Goal: Check status: Check status

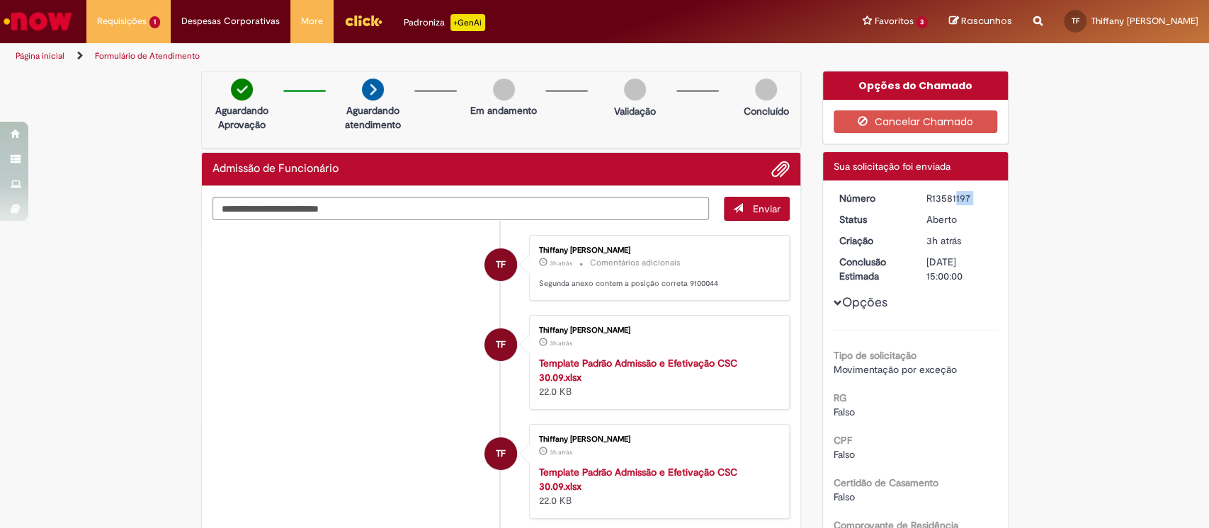
click at [1144, 86] on div "Verificar Código de Barras Aguardando Aprovação Aguardando atendimento Em andam…" at bounding box center [604, 513] width 1209 height 885
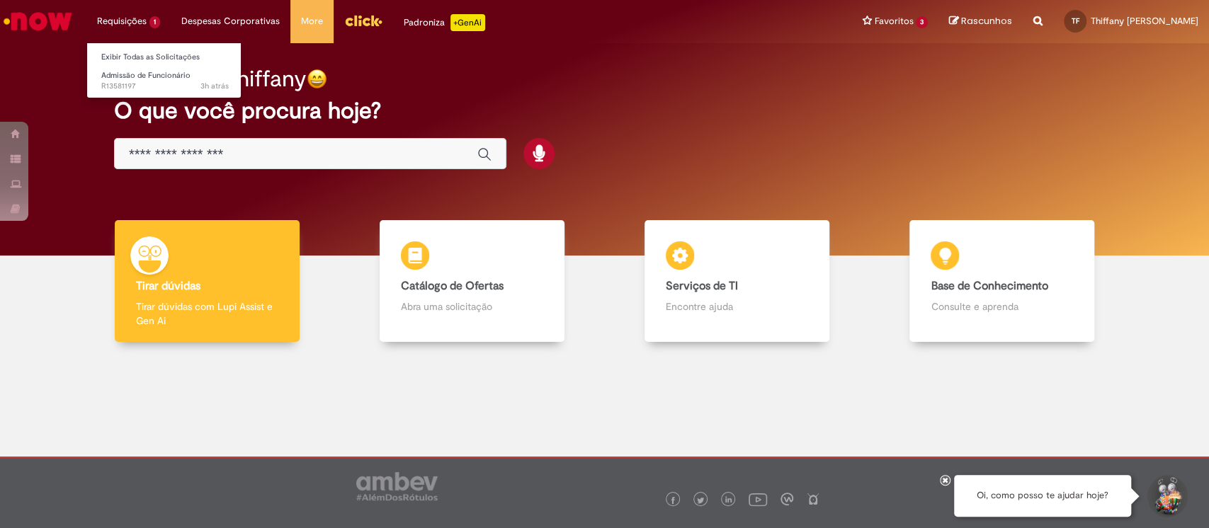
click at [127, 47] on li "Exibir Todas as Solicitações" at bounding box center [165, 56] width 156 height 18
click at [127, 50] on link "Exibir Todas as Solicitações" at bounding box center [165, 58] width 156 height 16
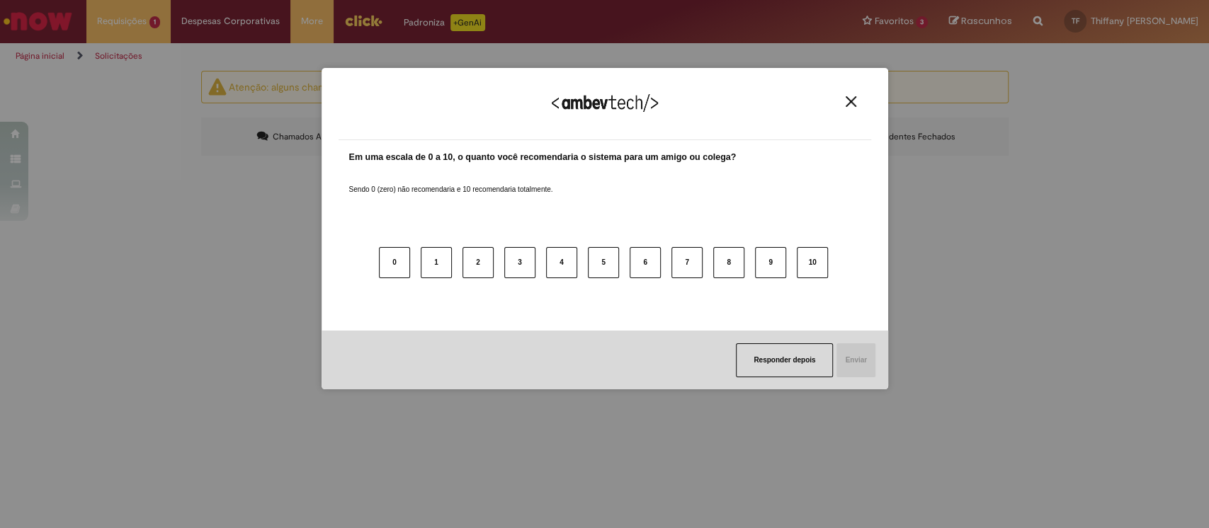
click at [841, 98] on button "Close" at bounding box center [850, 102] width 19 height 12
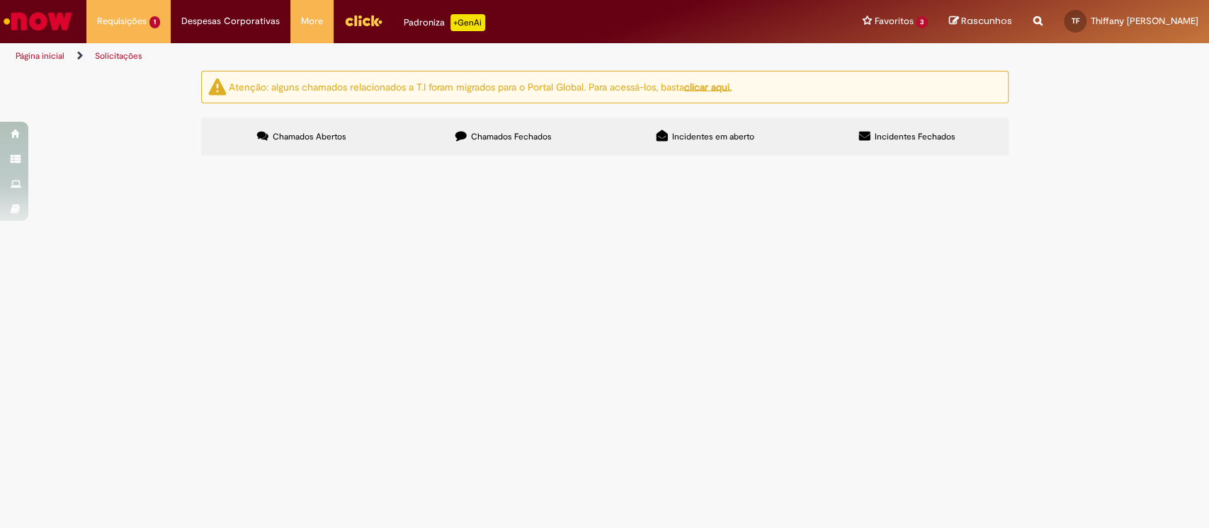
click at [434, 136] on label "Chamados Fechados" at bounding box center [504, 137] width 202 height 38
click at [0, 0] on span "Curso de Espanhol - PTP" at bounding box center [0, 0] width 0 height 0
click at [453, 202] on body "Pular para o conteúdo da página Requisições 1 Exibir Todas as Solicitações Admi…" at bounding box center [604, 264] width 1209 height 528
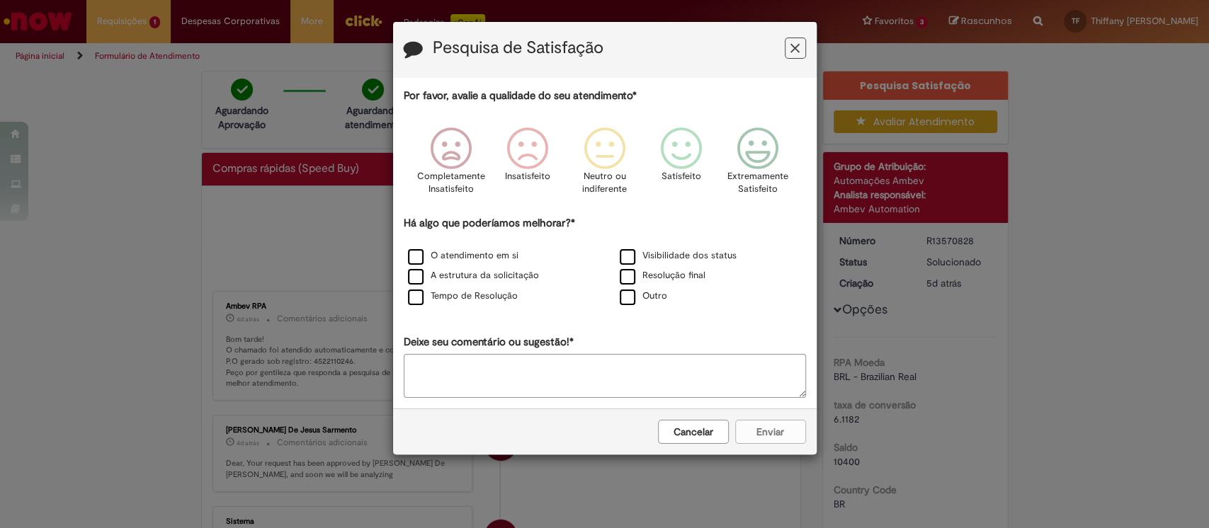
click at [800, 52] on button "Feedback" at bounding box center [795, 48] width 21 height 21
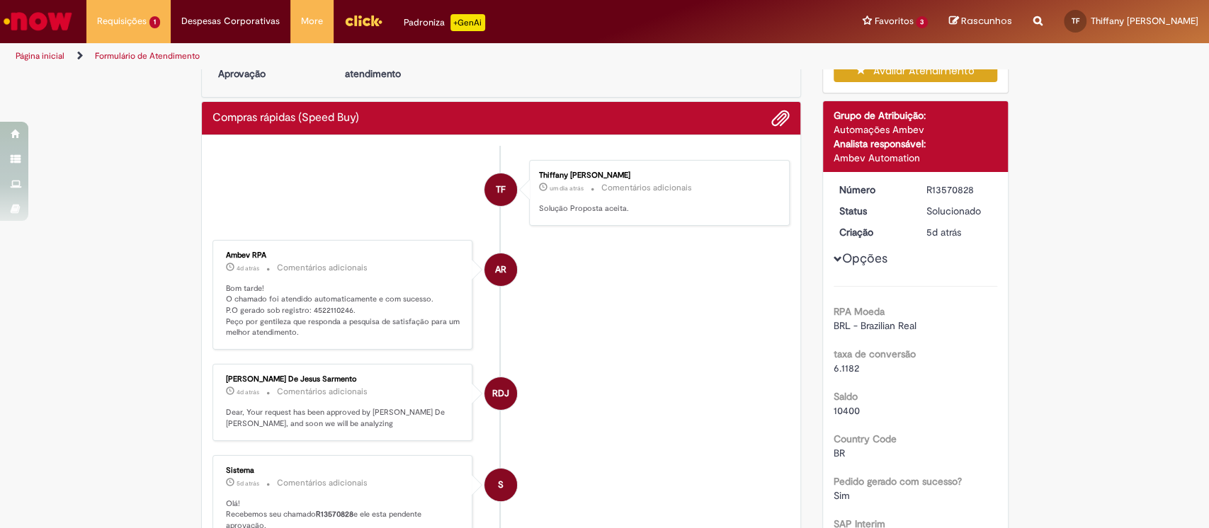
scroll to position [94, 0]
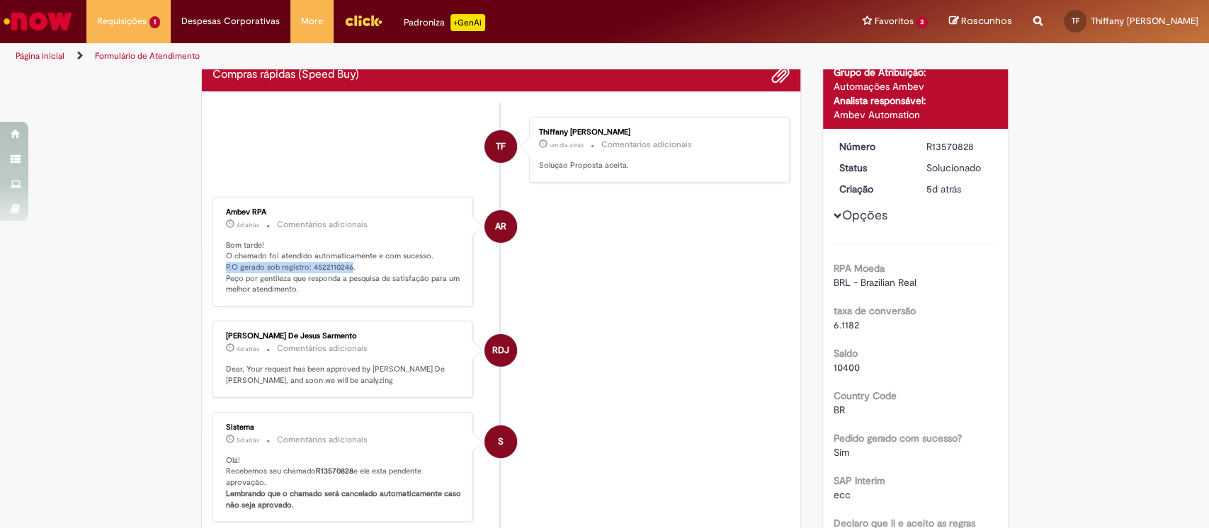
drag, startPoint x: 341, startPoint y: 267, endPoint x: 219, endPoint y: 268, distance: 122.5
click at [226, 268] on p "Bom tarde! O chamado foi atendido automaticamente e com sucesso. P.O gerado sob…" at bounding box center [344, 268] width 236 height 56
copy p "P.O gerado sob registro: 4522110246"
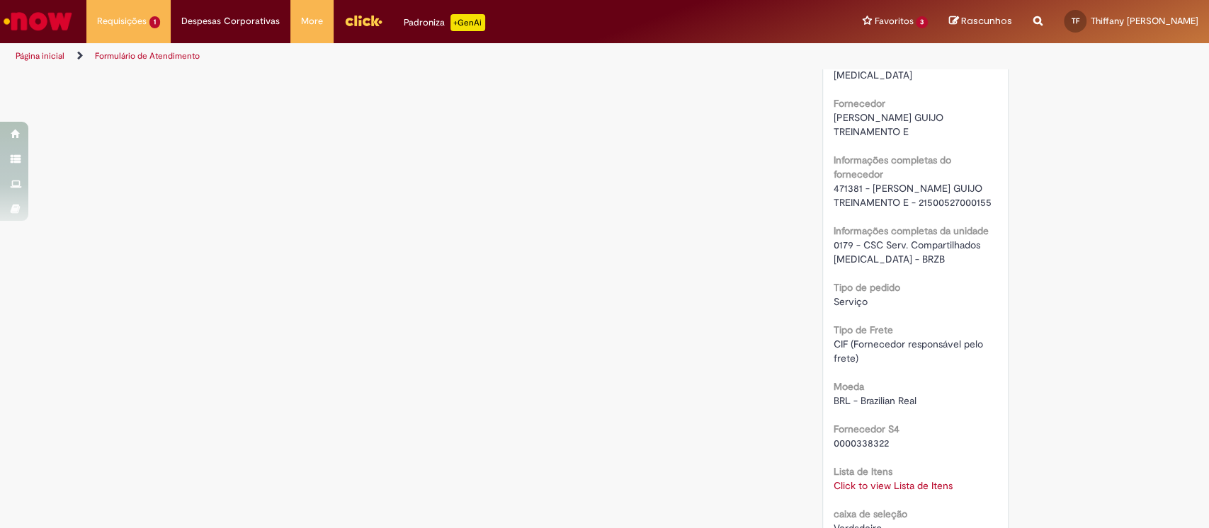
scroll to position [1133, 0]
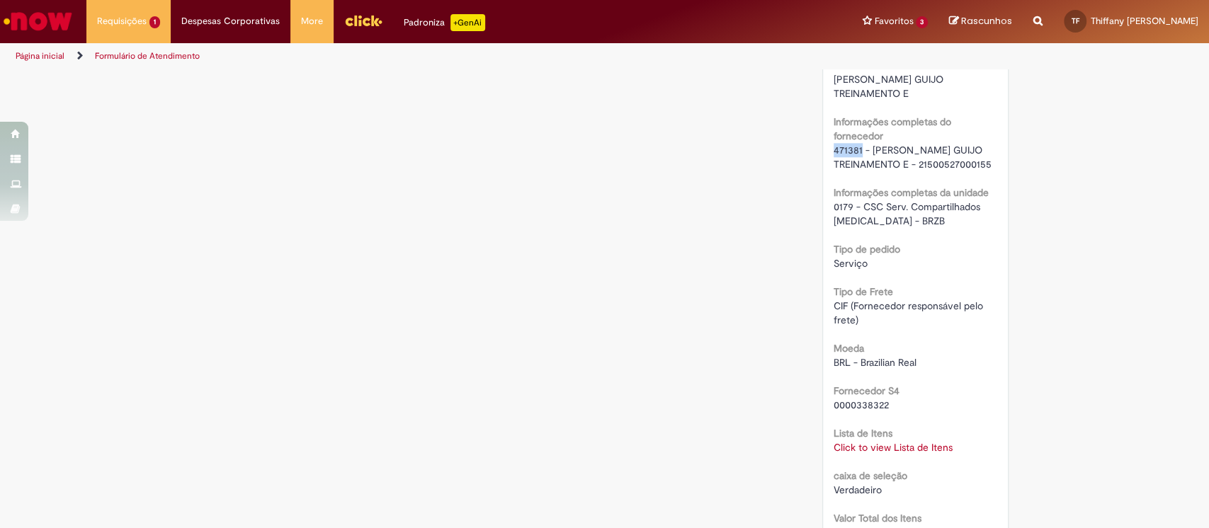
drag, startPoint x: 826, startPoint y: 133, endPoint x: 855, endPoint y: 139, distance: 29.6
click at [855, 144] on span "471381 - [PERSON_NAME] GUIJO TREINAMENTO E - 21500527000155" at bounding box center [913, 157] width 158 height 27
copy span "471381"
drag, startPoint x: 863, startPoint y: 136, endPoint x: 901, endPoint y: 148, distance: 40.1
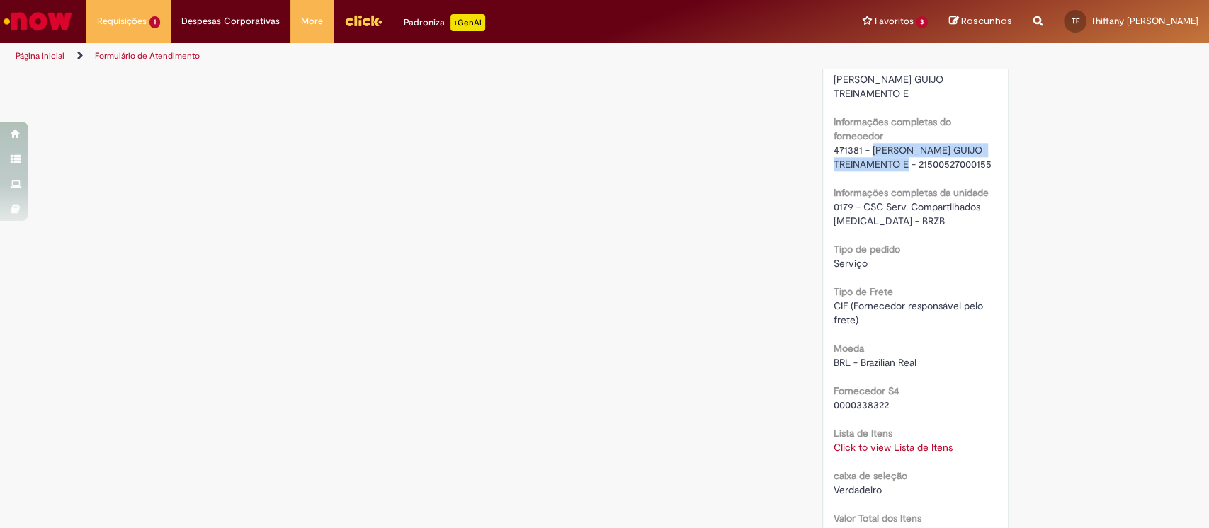
click at [901, 148] on span "471381 - [PERSON_NAME] GUIJO TREINAMENTO E - 21500527000155" at bounding box center [913, 157] width 158 height 27
copy span "[PERSON_NAME] GUIJO TREINAMENTO E"
drag, startPoint x: 912, startPoint y: 152, endPoint x: 978, endPoint y: 159, distance: 66.2
click at [978, 159] on div "RPA Moeda BRL - Brazilian Real taxa de conversão 6.1182 [GEOGRAPHIC_DATA] 10400…" at bounding box center [916, 127] width 164 height 1846
copy div "21500527000155"
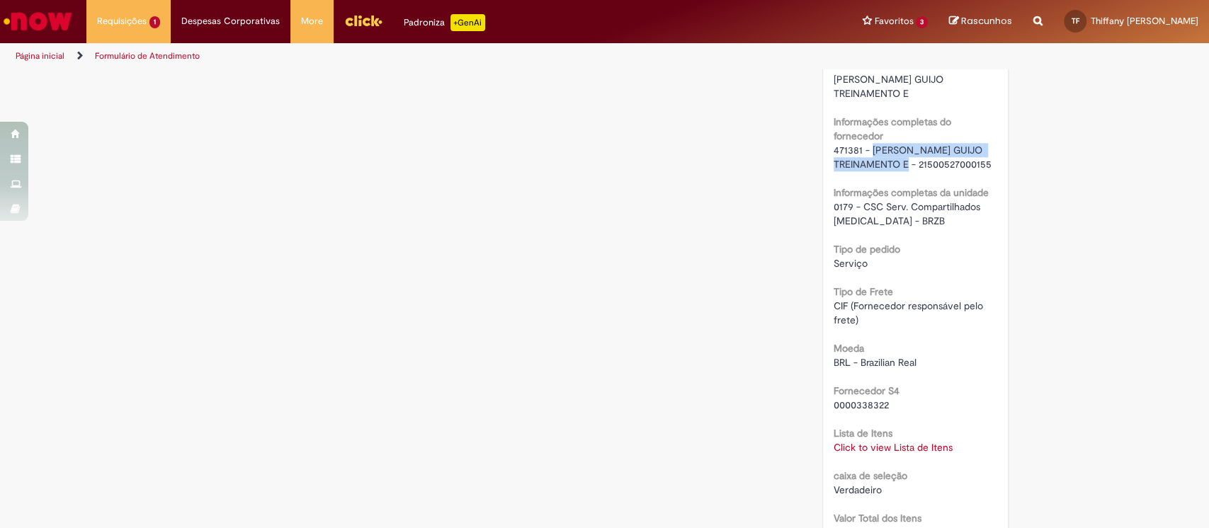
drag, startPoint x: 866, startPoint y: 136, endPoint x: 901, endPoint y: 144, distance: 35.6
click at [901, 144] on span "471381 - [PERSON_NAME] GUIJO TREINAMENTO E - 21500527000155" at bounding box center [913, 157] width 158 height 27
copy span "[PERSON_NAME] GUIJO TREINAMENTO E"
